Goal: Navigation & Orientation: Find specific page/section

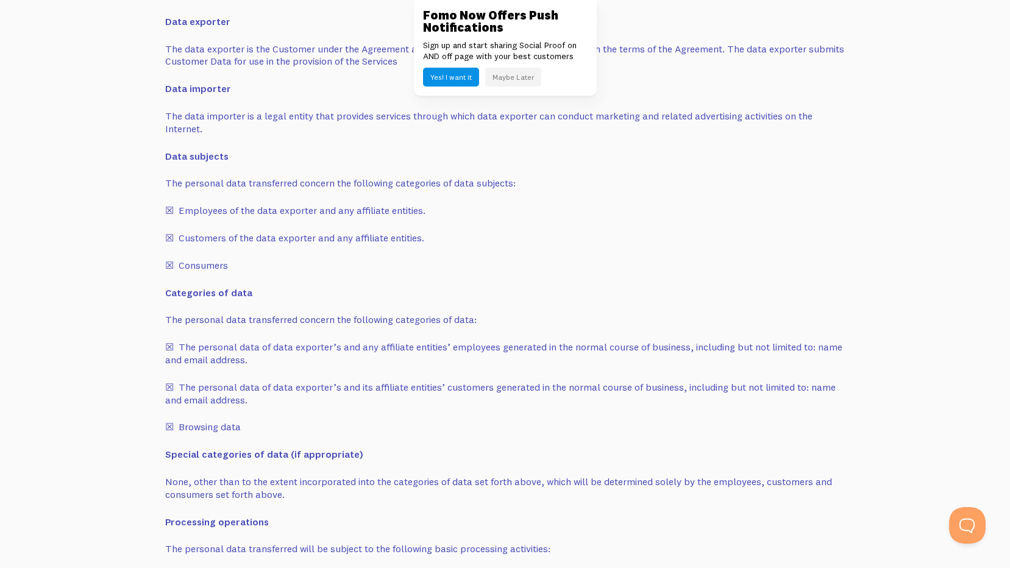
scroll to position [7740, 0]
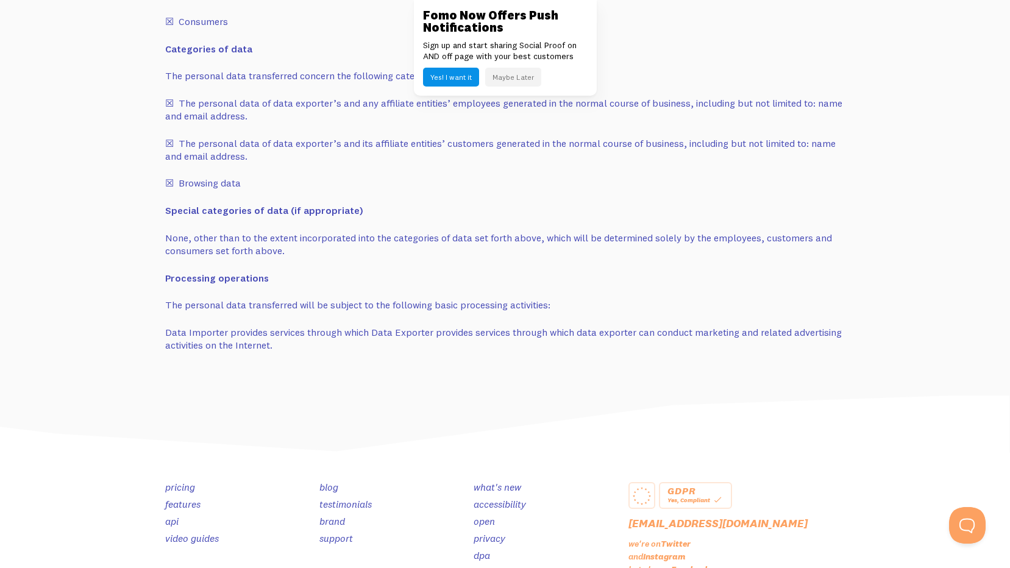
click at [666, 523] on link "[EMAIL_ADDRESS][DOMAIN_NAME]" at bounding box center [717, 523] width 179 height 14
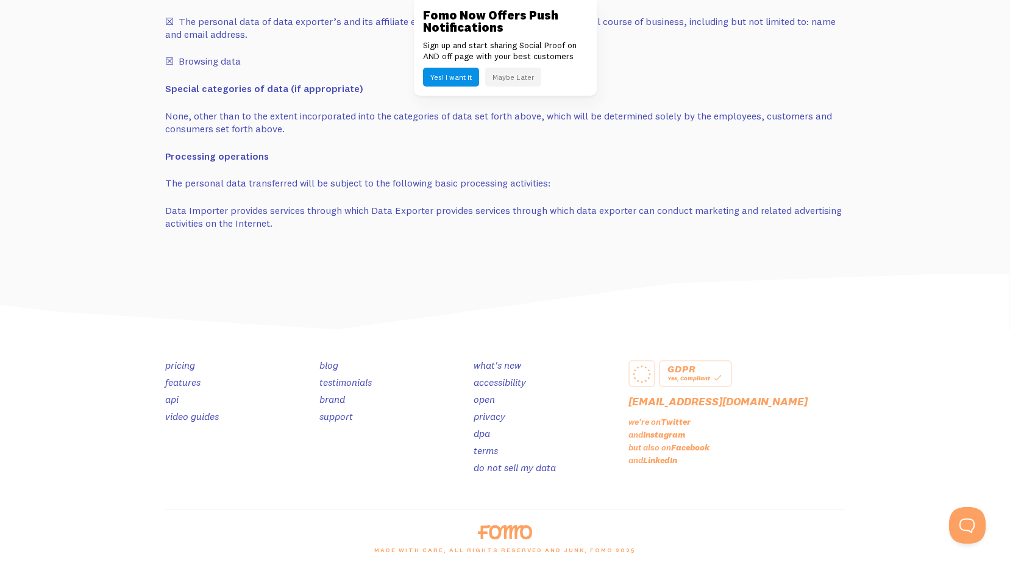
scroll to position [7863, 0]
click at [485, 451] on link "terms" at bounding box center [486, 450] width 24 height 12
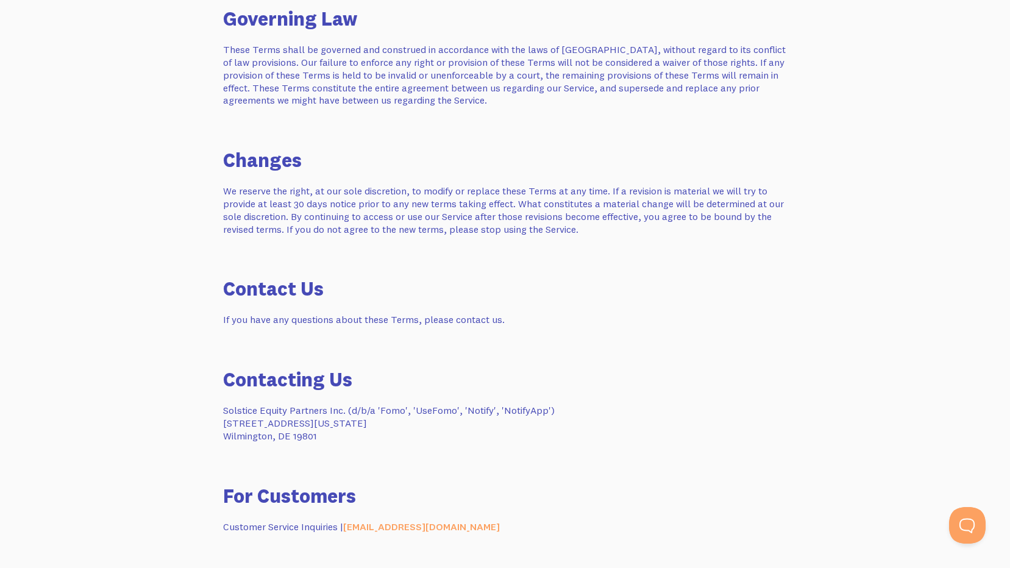
scroll to position [2865, 0]
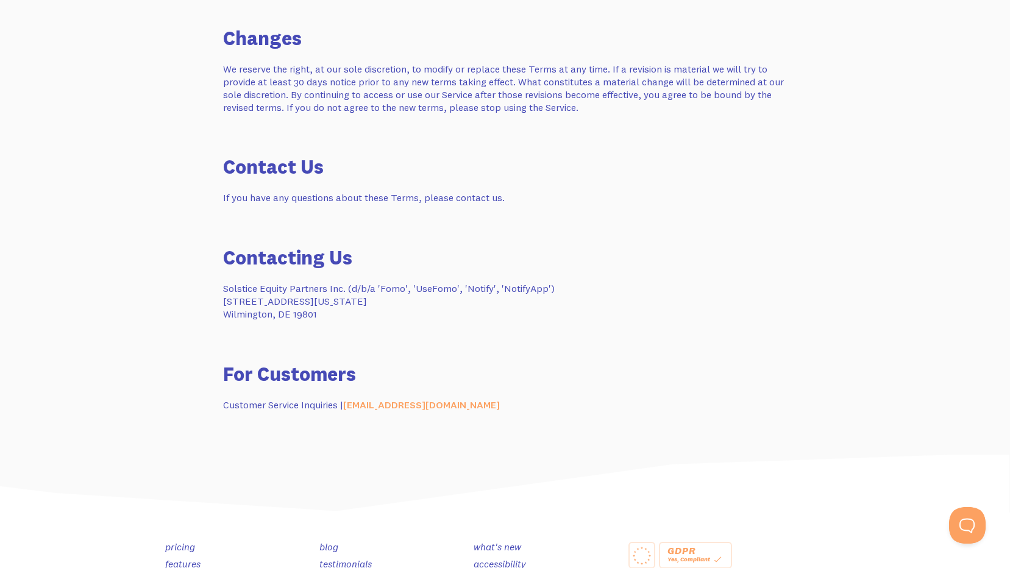
click at [328, 548] on link "blog" at bounding box center [328, 547] width 19 height 12
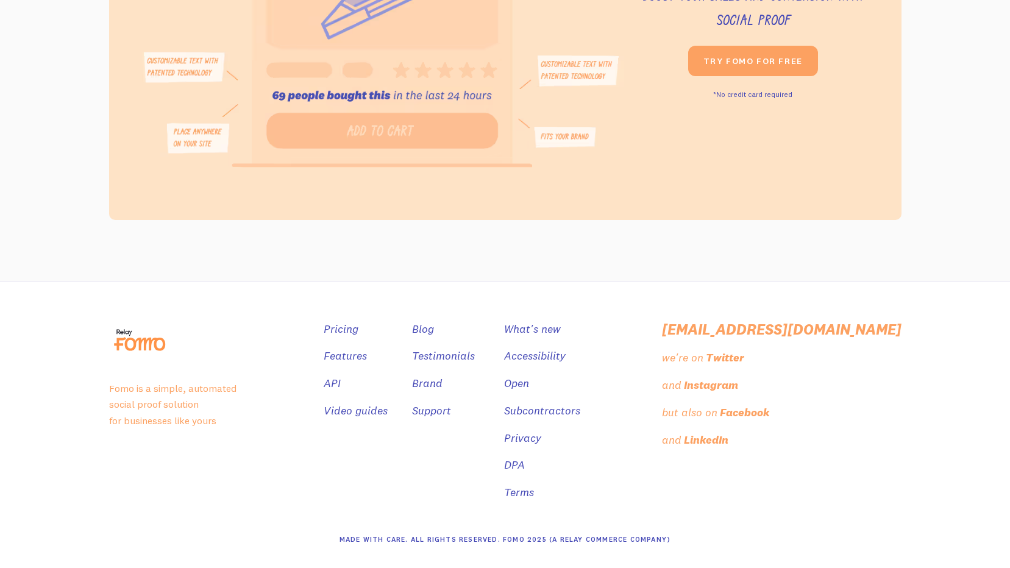
scroll to position [5181, 0]
click at [324, 393] on link "API" at bounding box center [332, 384] width 17 height 18
